Goal: Task Accomplishment & Management: Use online tool/utility

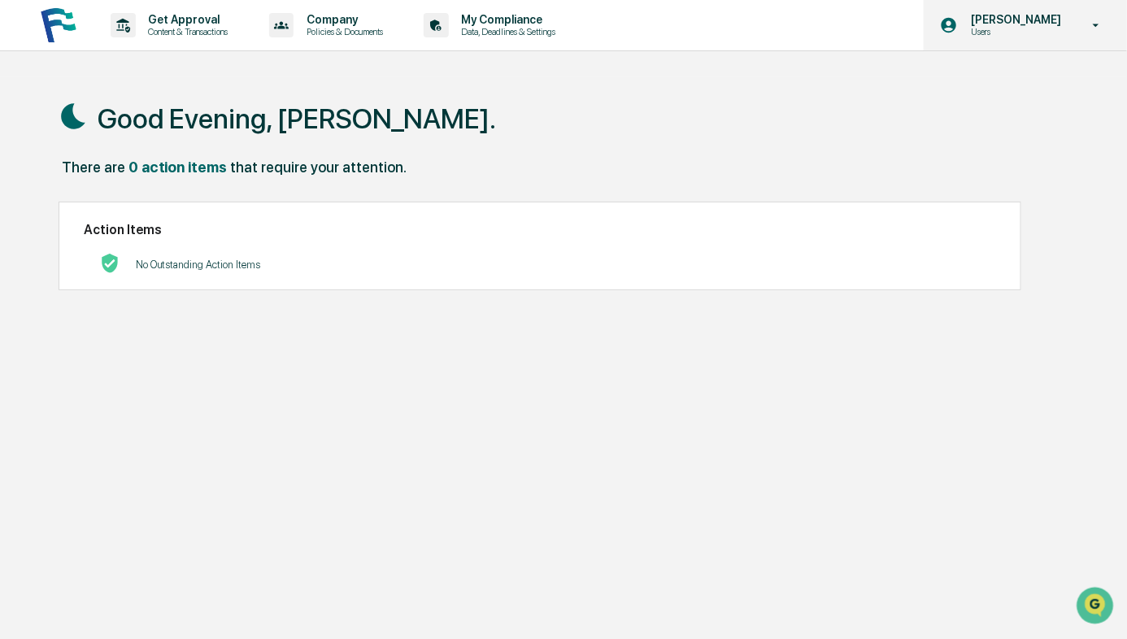
click at [1003, 18] on p "[PERSON_NAME]" at bounding box center [1013, 19] width 111 height 13
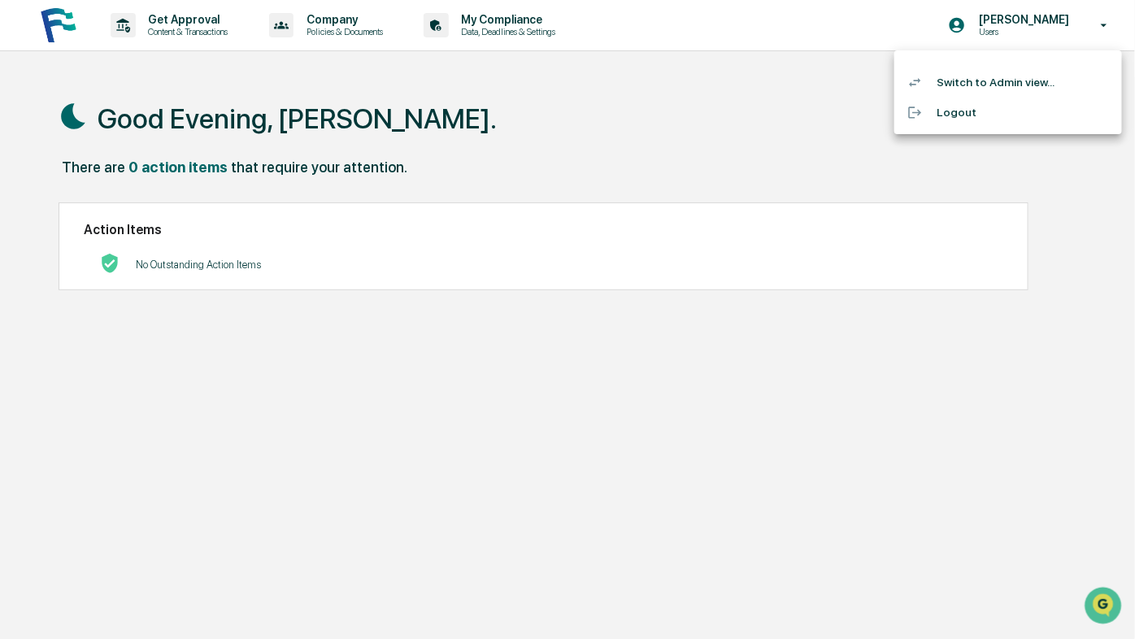
click at [960, 90] on li "Switch to Admin view..." at bounding box center [1008, 82] width 228 height 30
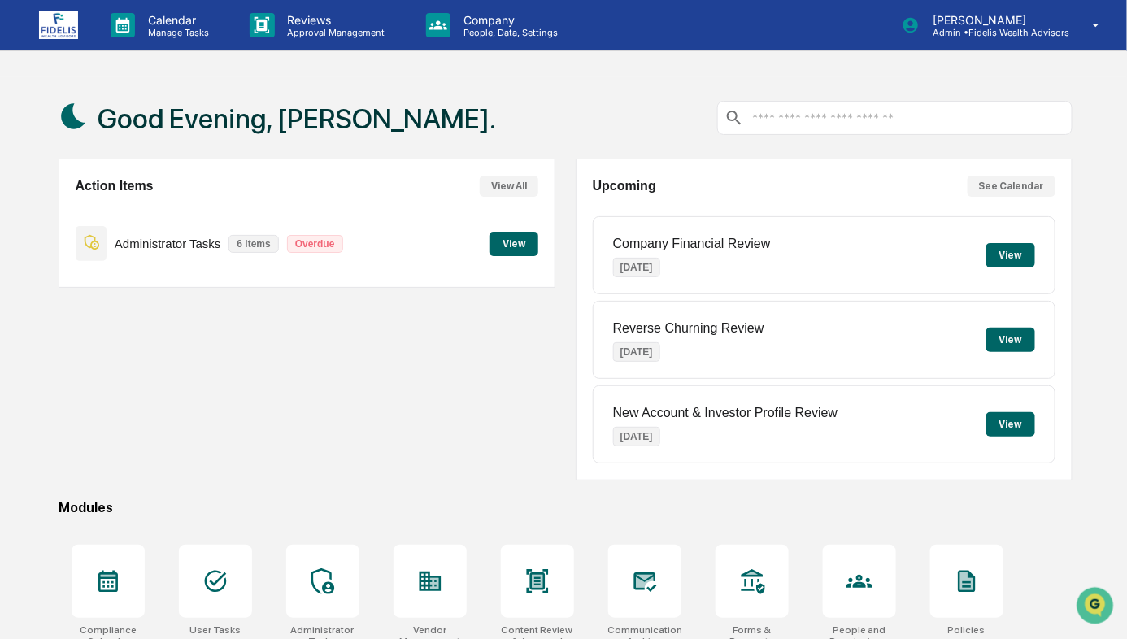
scroll to position [146, 0]
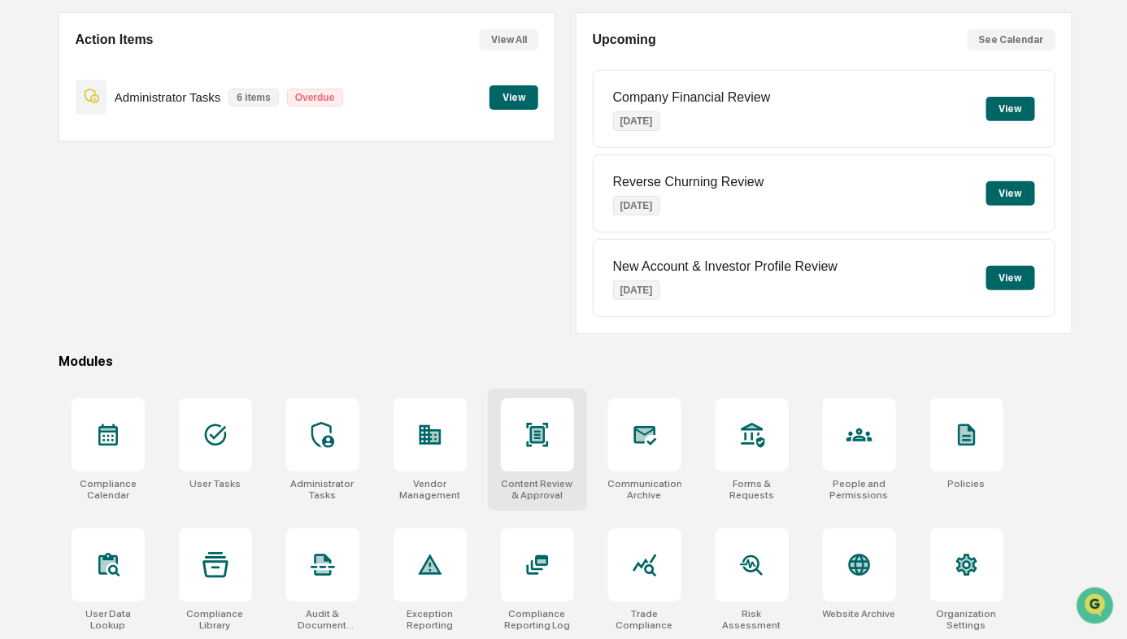
click at [517, 453] on div at bounding box center [537, 434] width 73 height 73
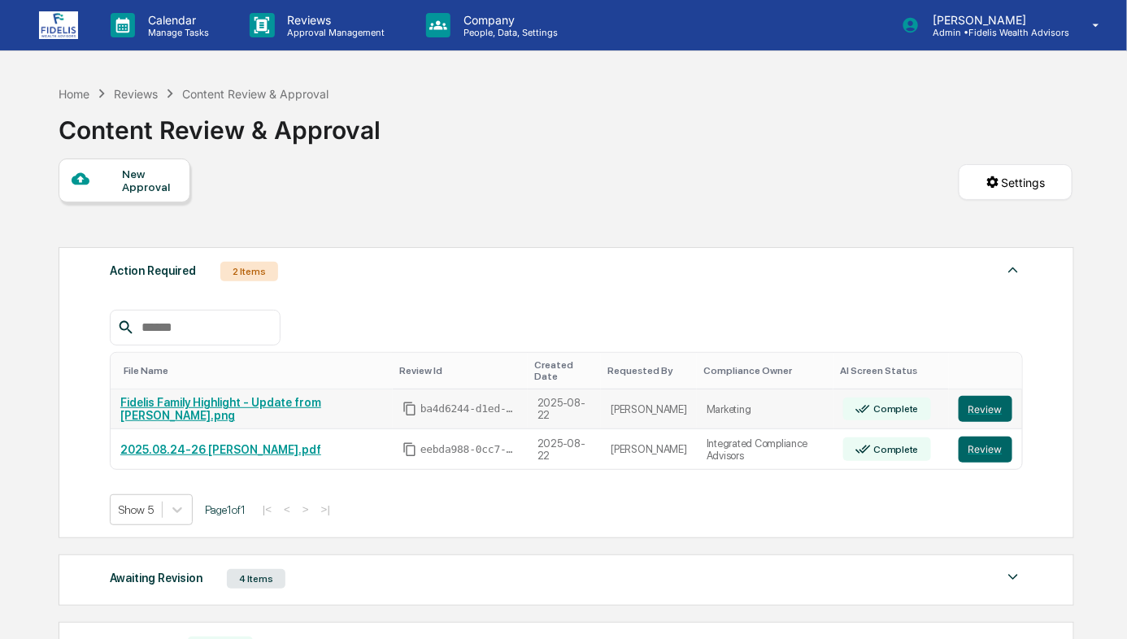
click at [242, 401] on link "Fidelis Family Highlight - Update from [PERSON_NAME].png" at bounding box center [220, 409] width 201 height 26
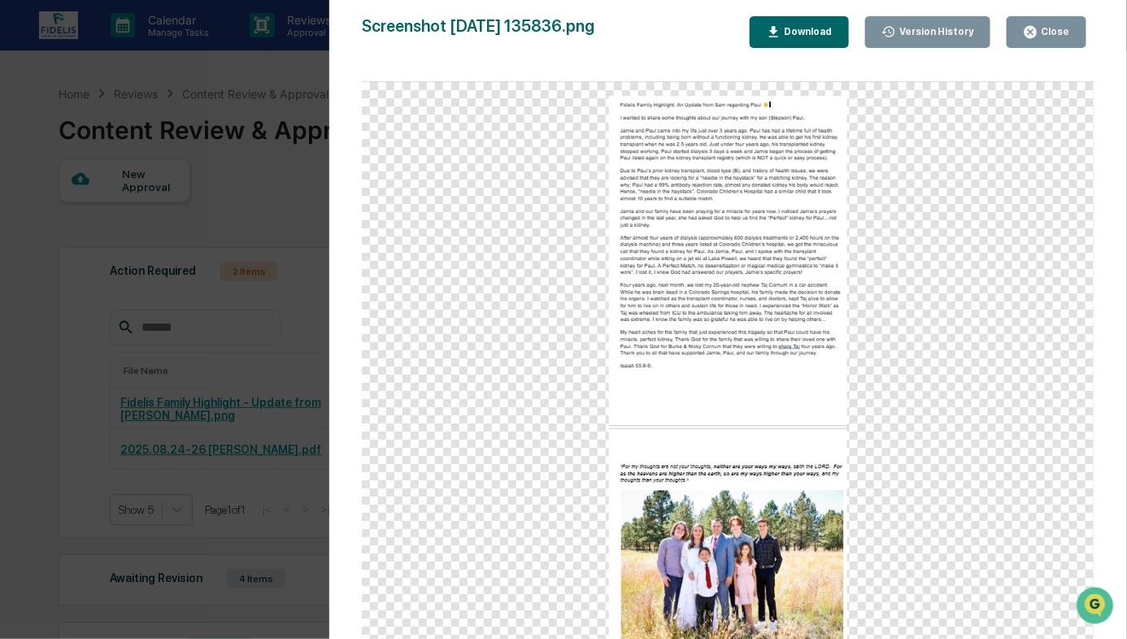
click at [805, 19] on button "Download" at bounding box center [799, 32] width 99 height 32
click at [516, 372] on div at bounding box center [728, 368] width 733 height 573
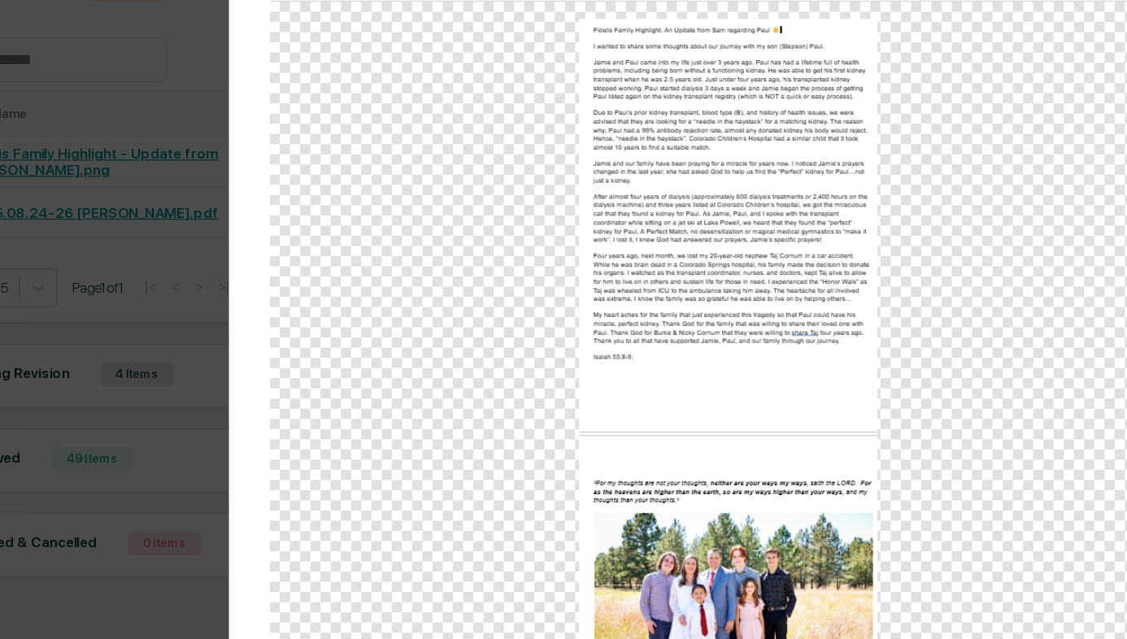
scroll to position [199, 0]
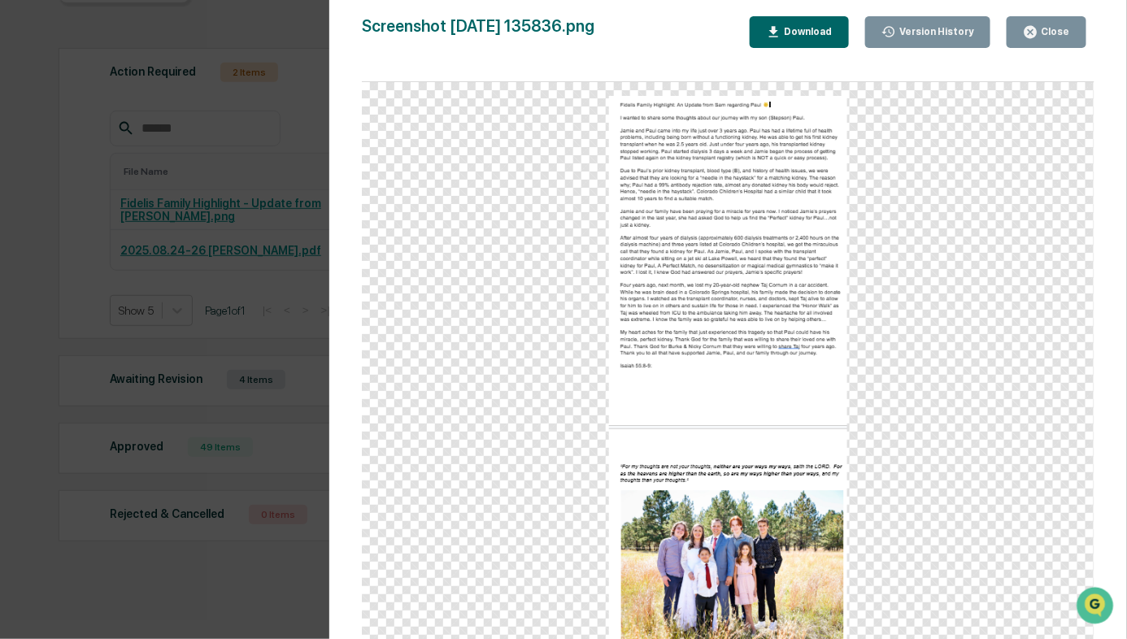
click at [1045, 29] on div "Close" at bounding box center [1054, 31] width 32 height 11
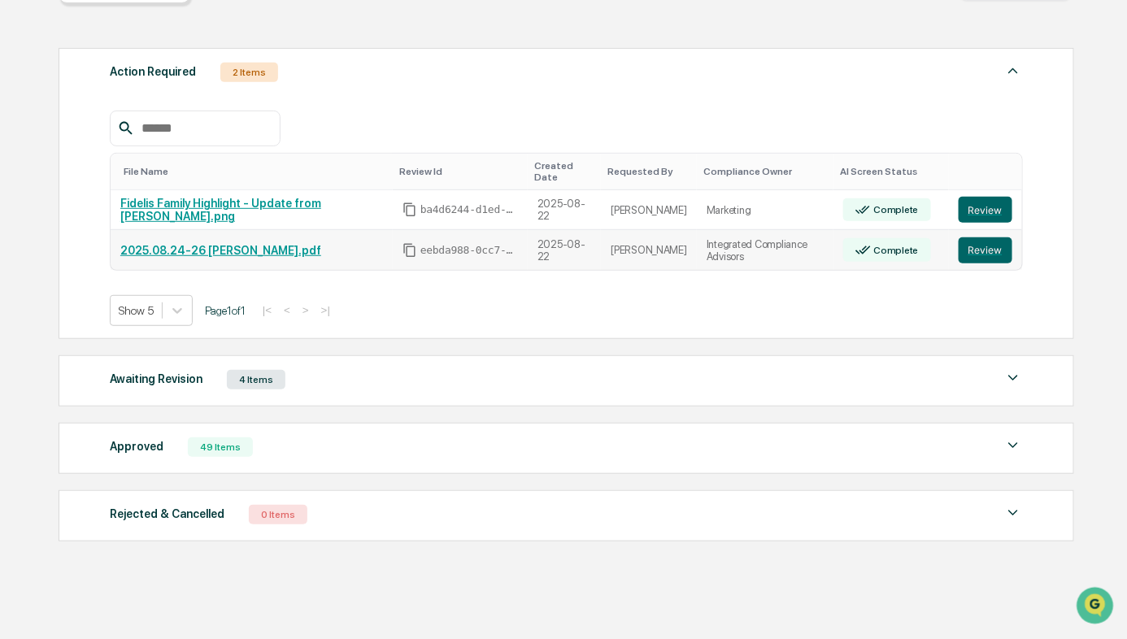
click at [205, 244] on link "2025.08.24-26 Brooke Cozort.pdf" at bounding box center [220, 250] width 201 height 13
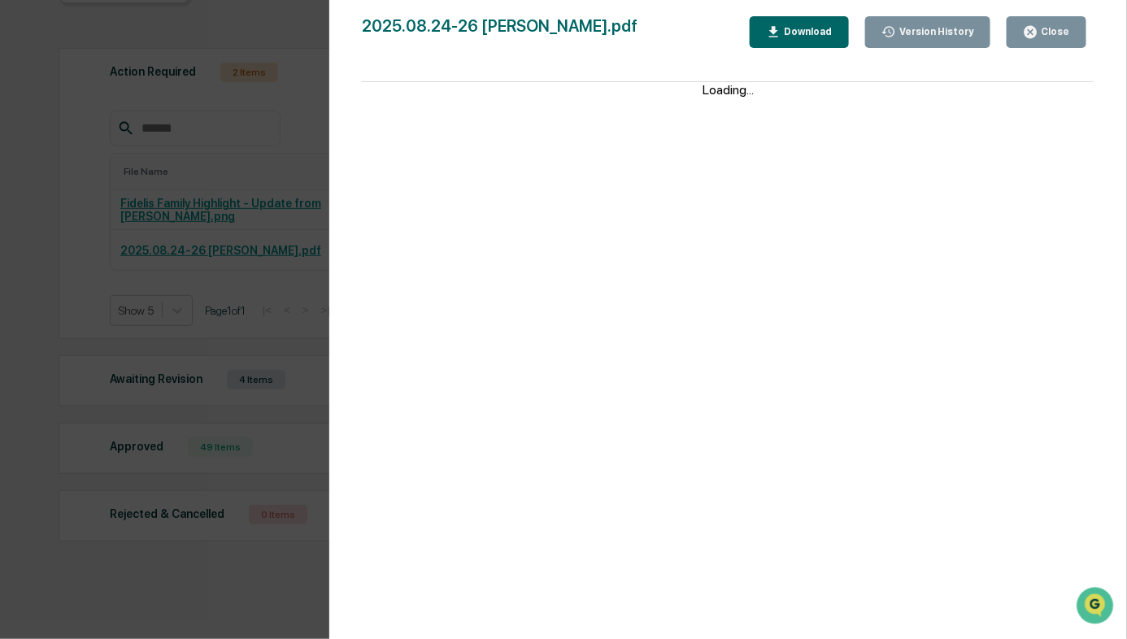
click at [1064, 28] on div "Close" at bounding box center [1054, 31] width 32 height 11
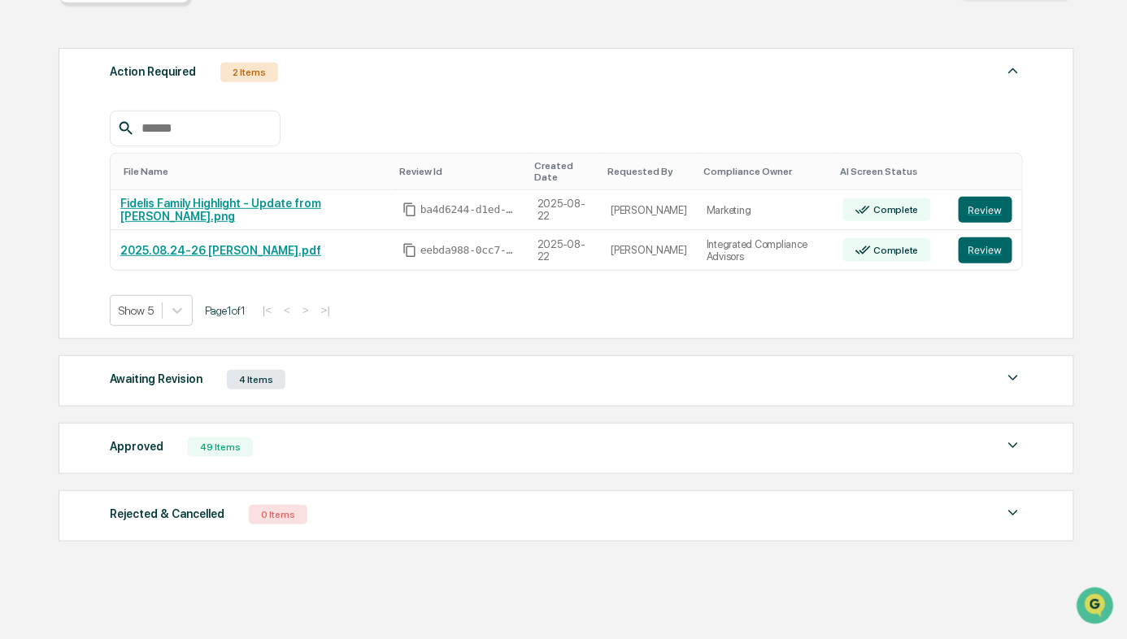
click at [389, 371] on div "Awaiting Revision 4 Items" at bounding box center [566, 379] width 913 height 23
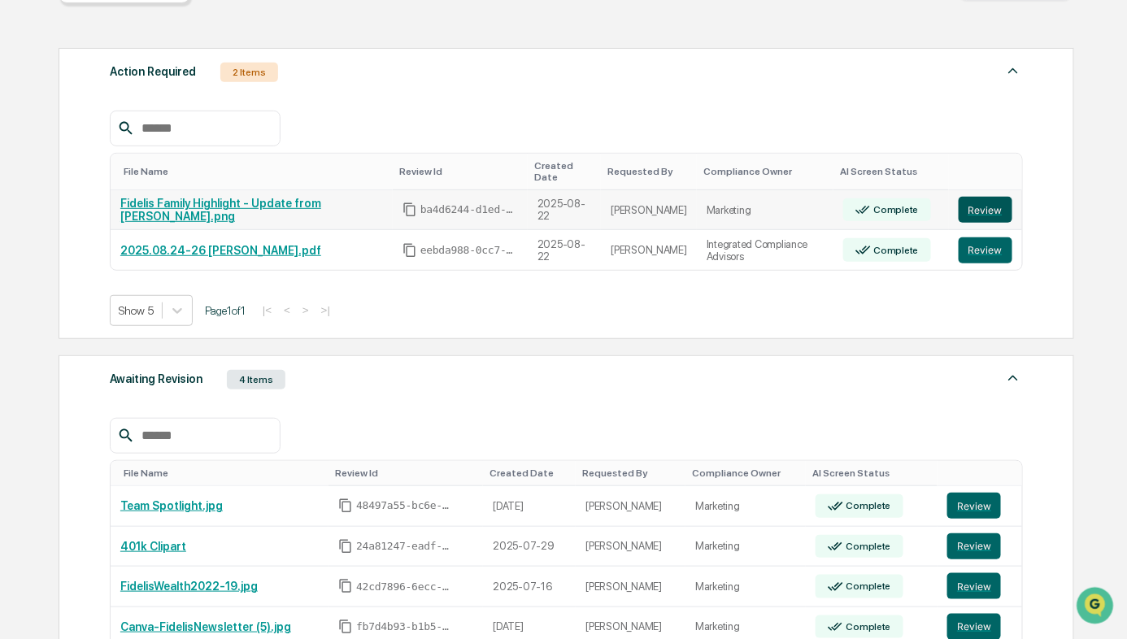
click at [980, 199] on button "Review" at bounding box center [986, 210] width 54 height 26
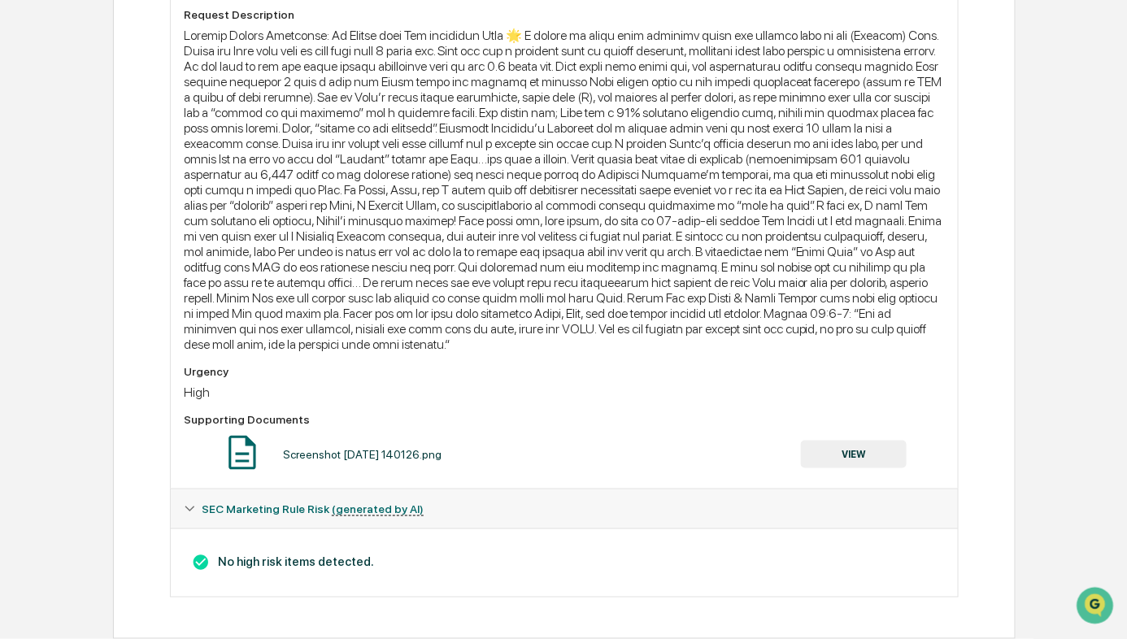
scroll to position [520, 0]
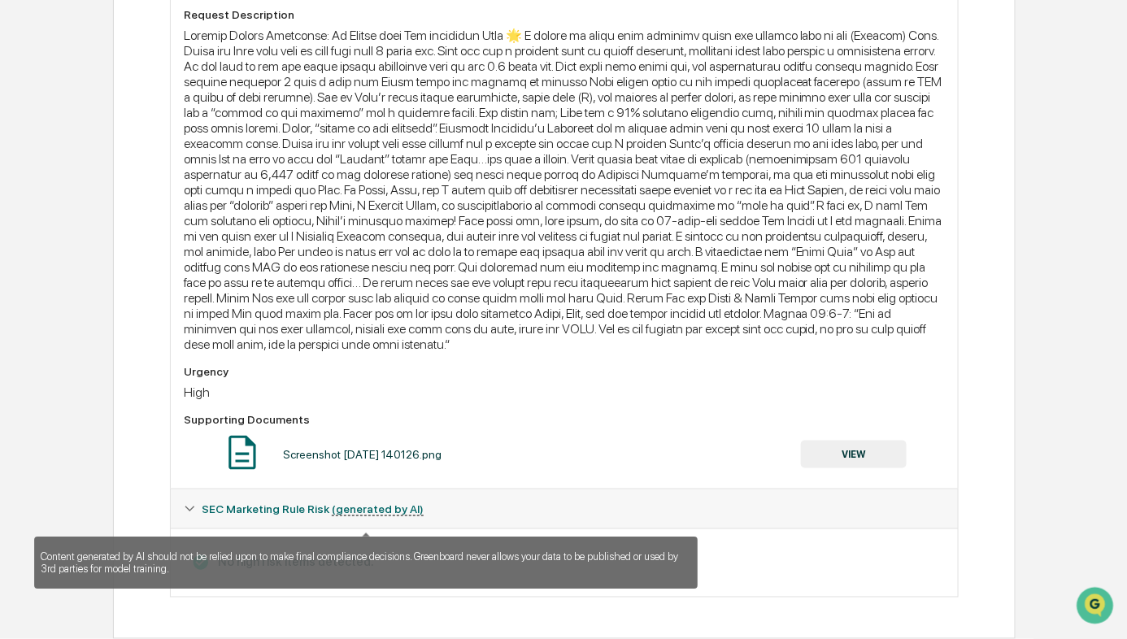
click at [366, 508] on u "(generated by AI)" at bounding box center [378, 510] width 92 height 14
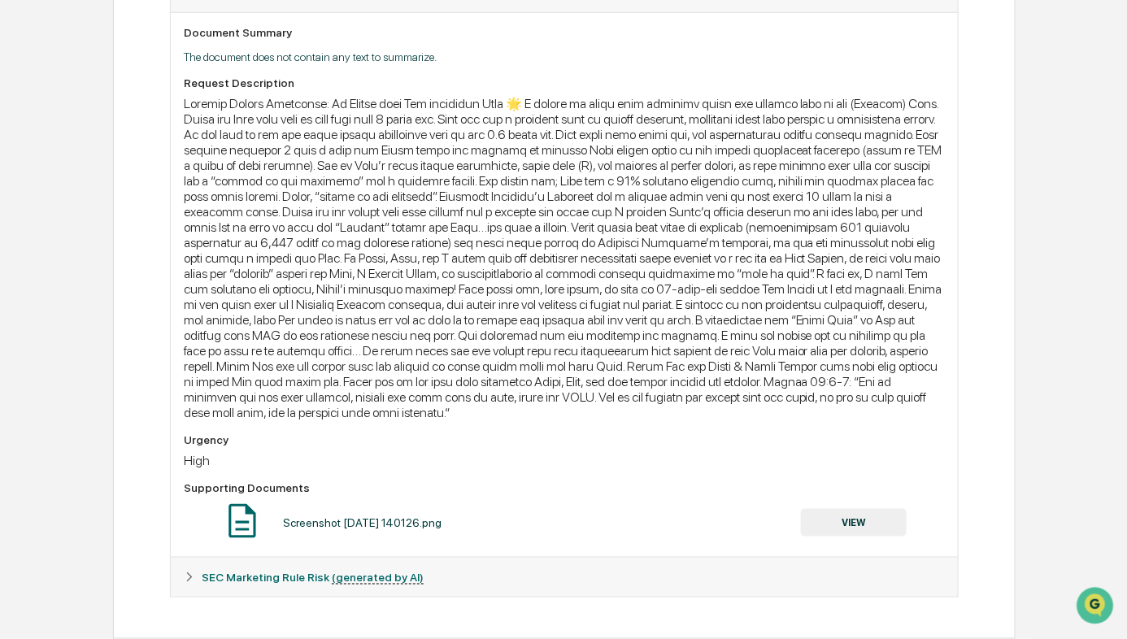
scroll to position [452, 0]
click at [854, 524] on button "VIEW" at bounding box center [854, 523] width 106 height 28
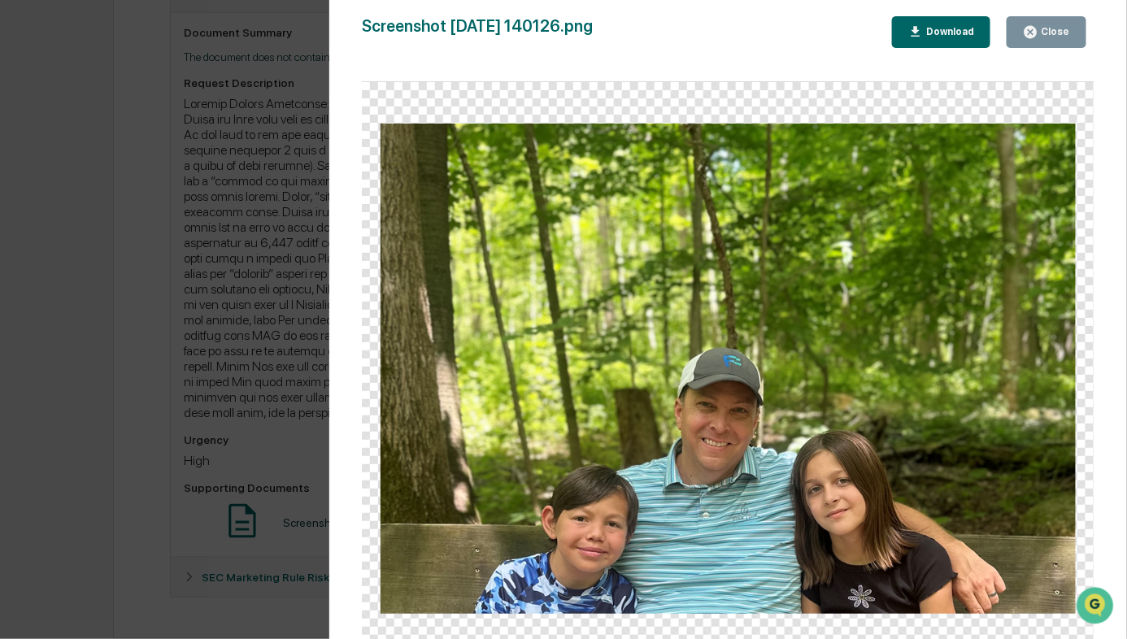
scroll to position [246, 0]
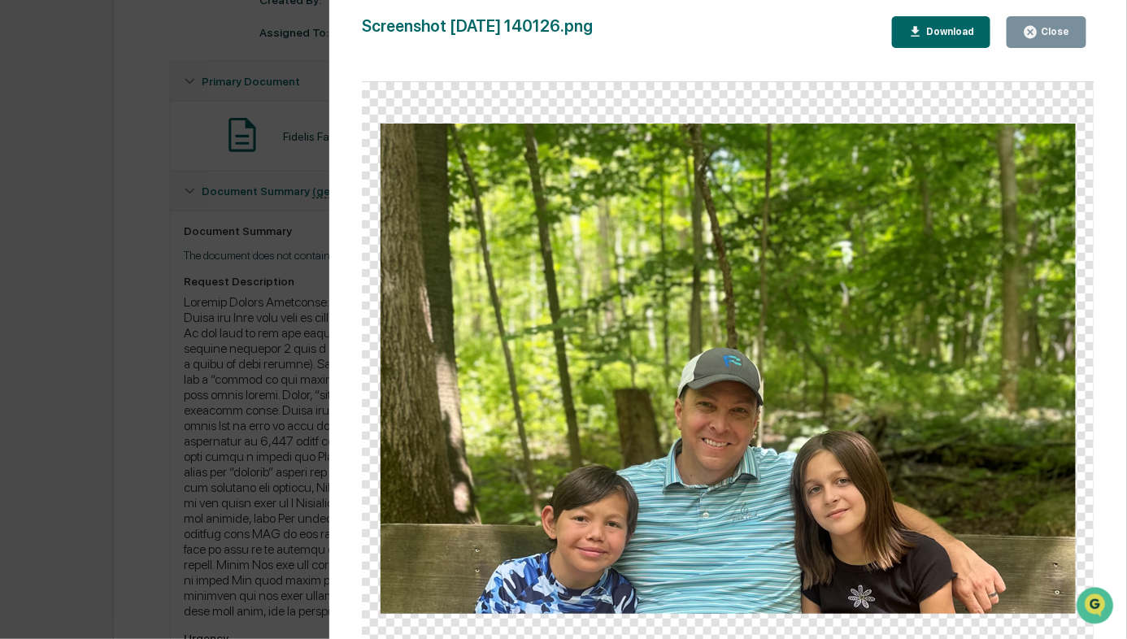
click at [1052, 34] on div "Close" at bounding box center [1054, 31] width 32 height 11
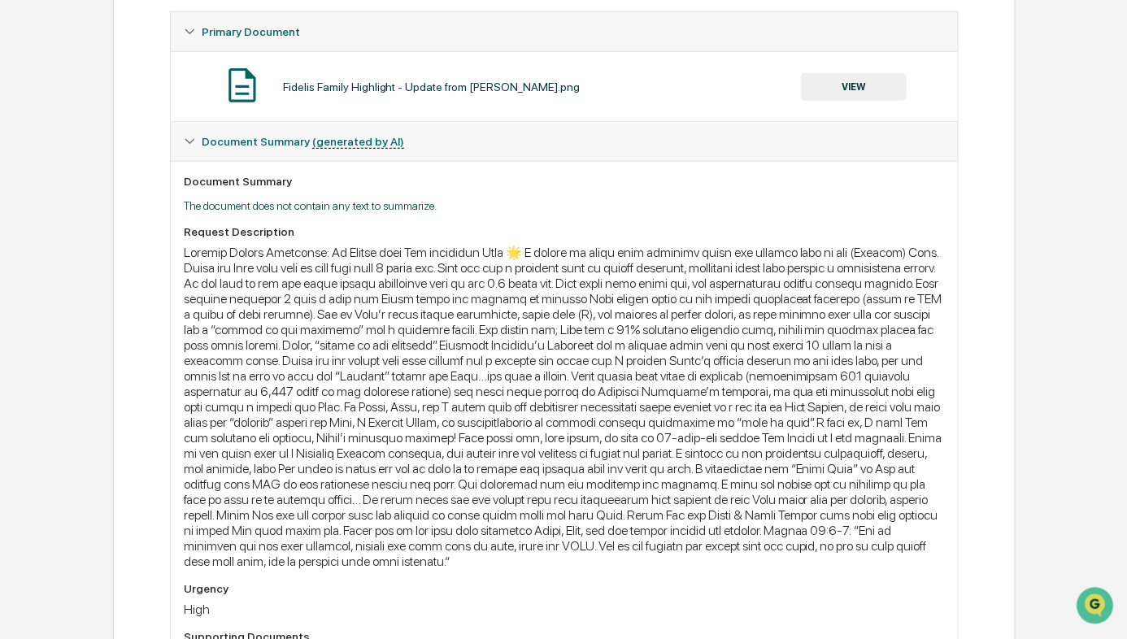
scroll to position [0, 0]
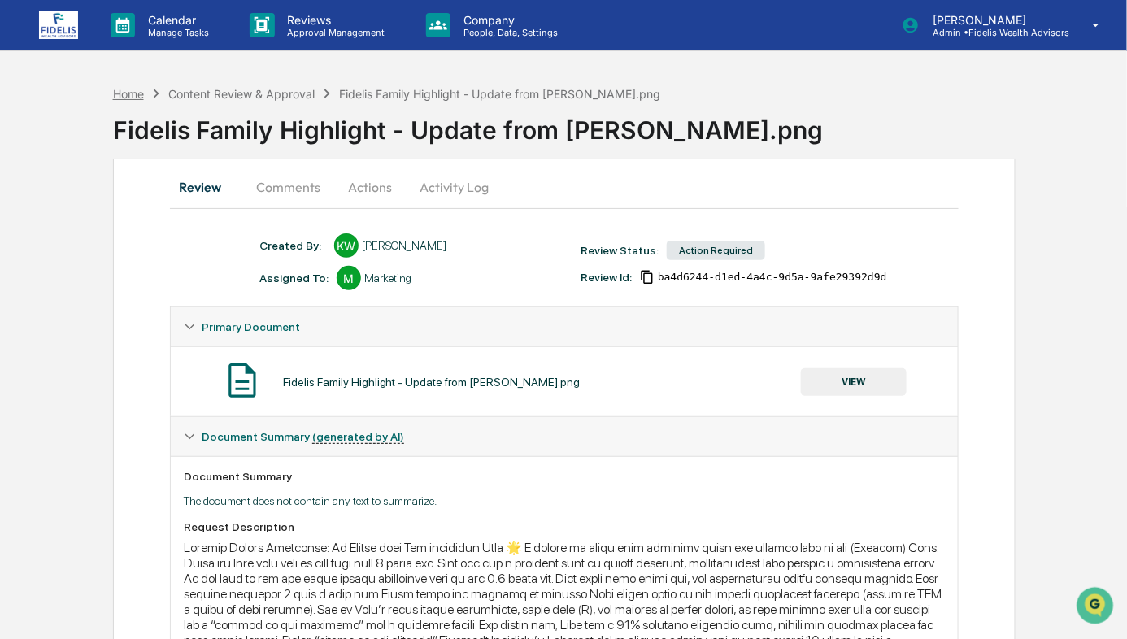
click at [127, 91] on div "Home" at bounding box center [128, 94] width 31 height 14
